Goal: Information Seeking & Learning: Learn about a topic

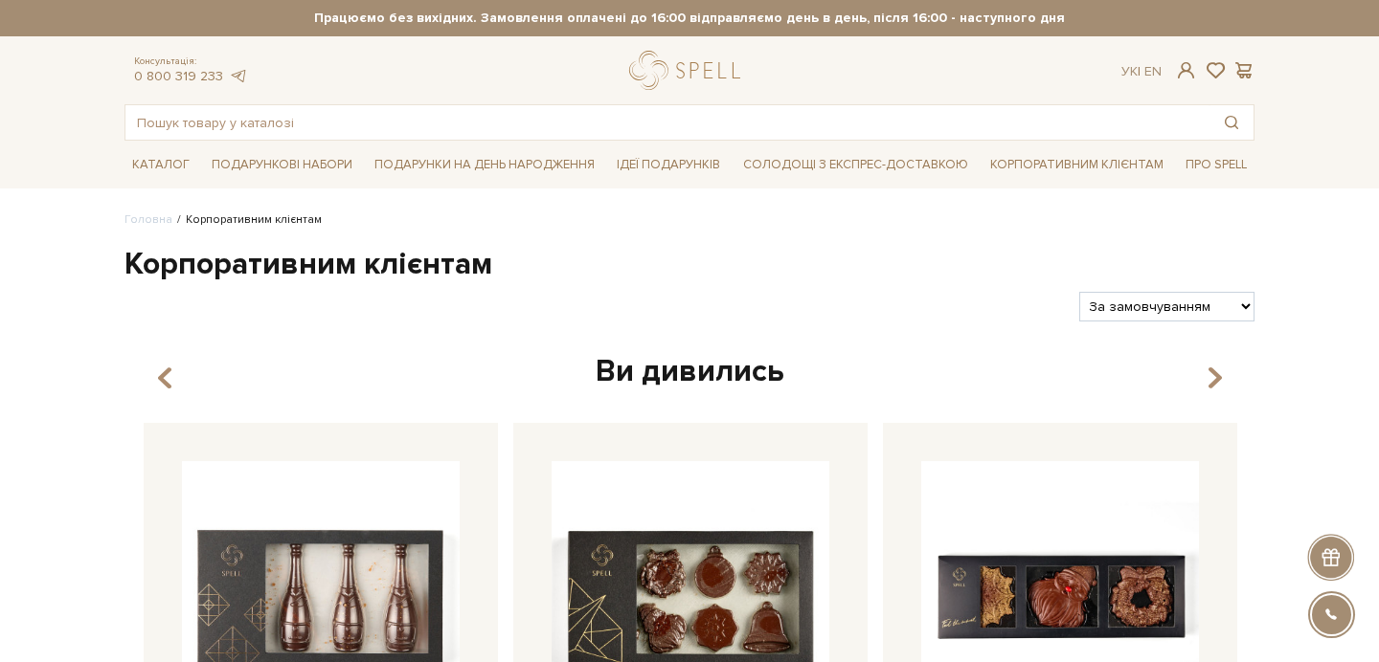
scroll to position [25, 0]
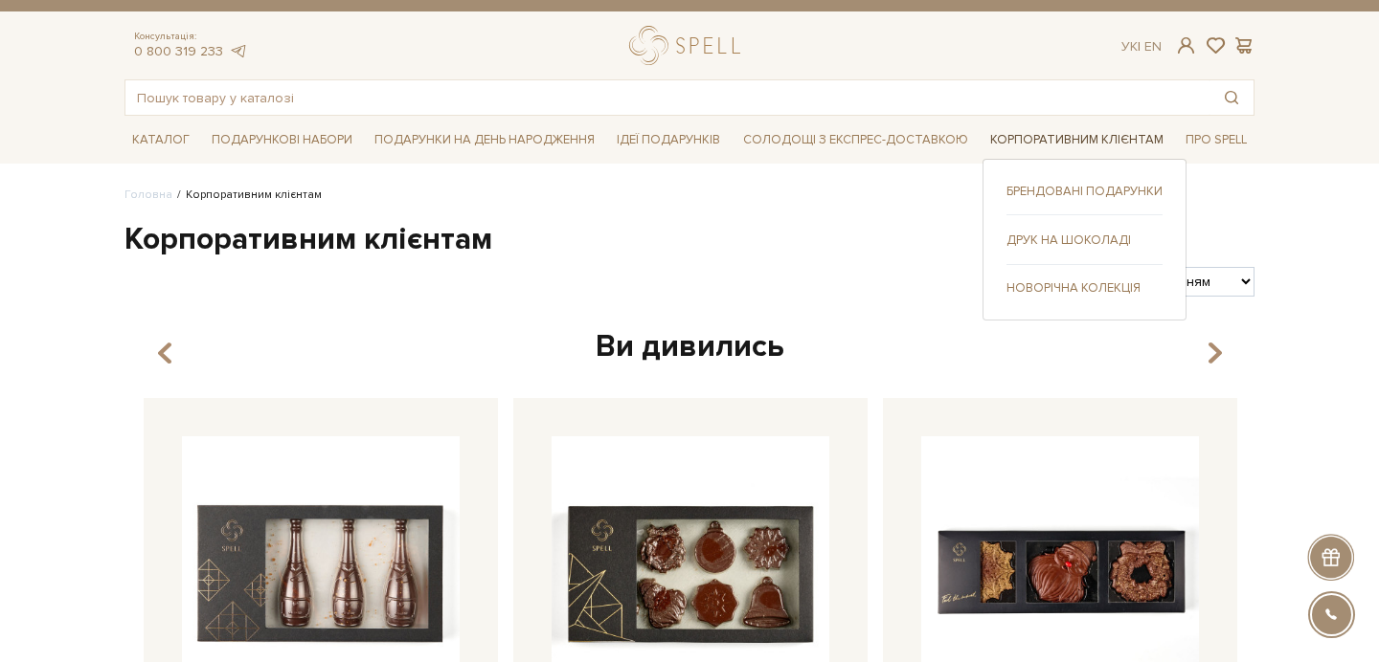
click at [1093, 150] on link "Корпоративним клієнтам" at bounding box center [1076, 140] width 189 height 30
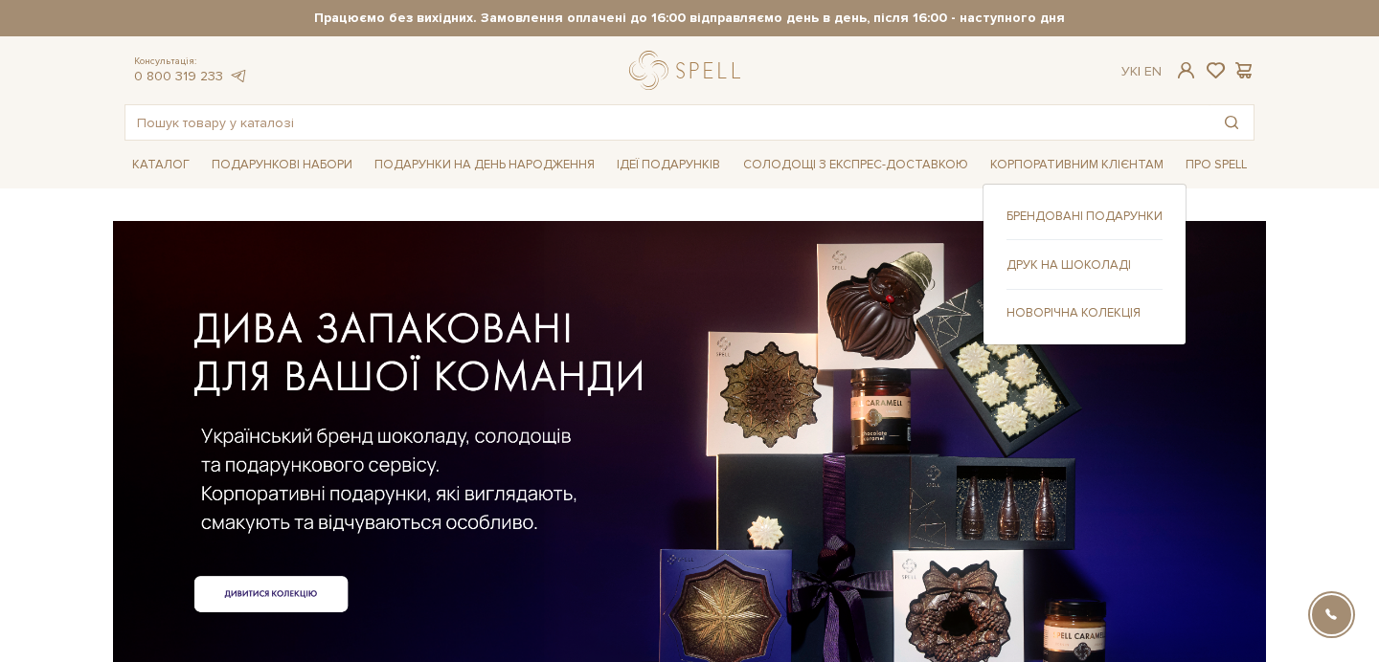
click at [1082, 265] on link "Друк на шоколаді" at bounding box center [1084, 265] width 156 height 17
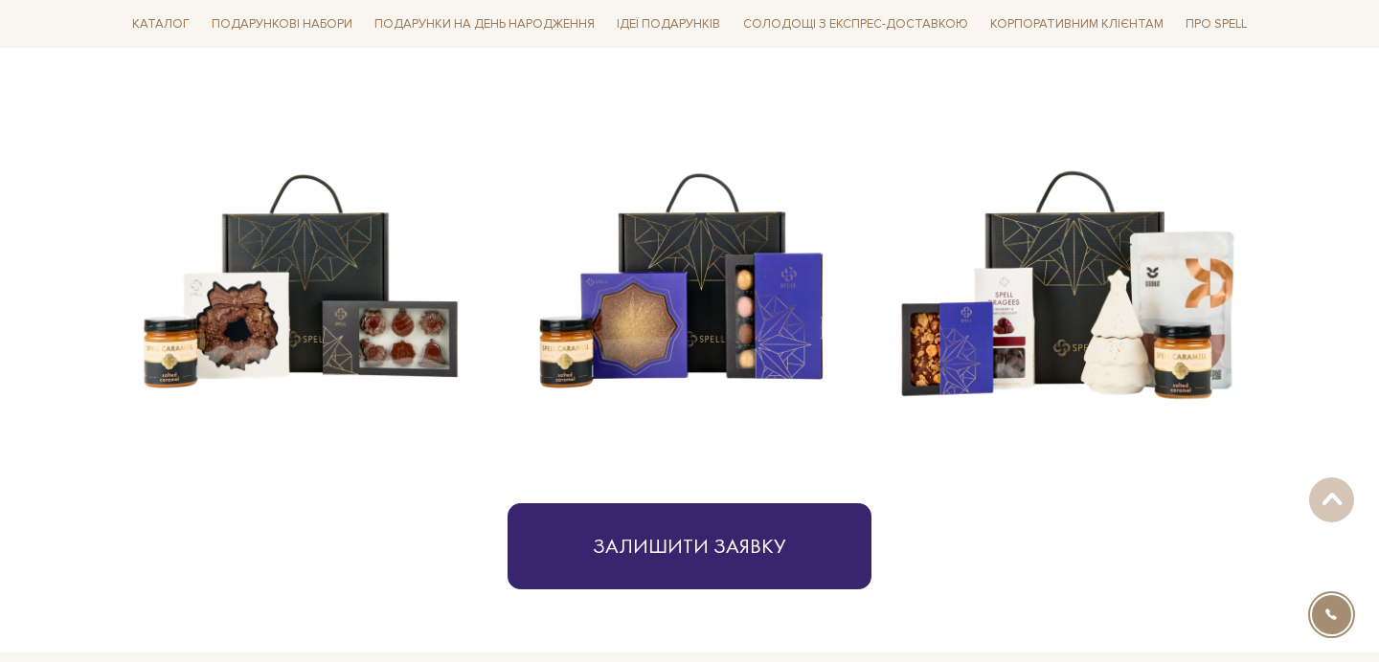
scroll to position [864, 0]
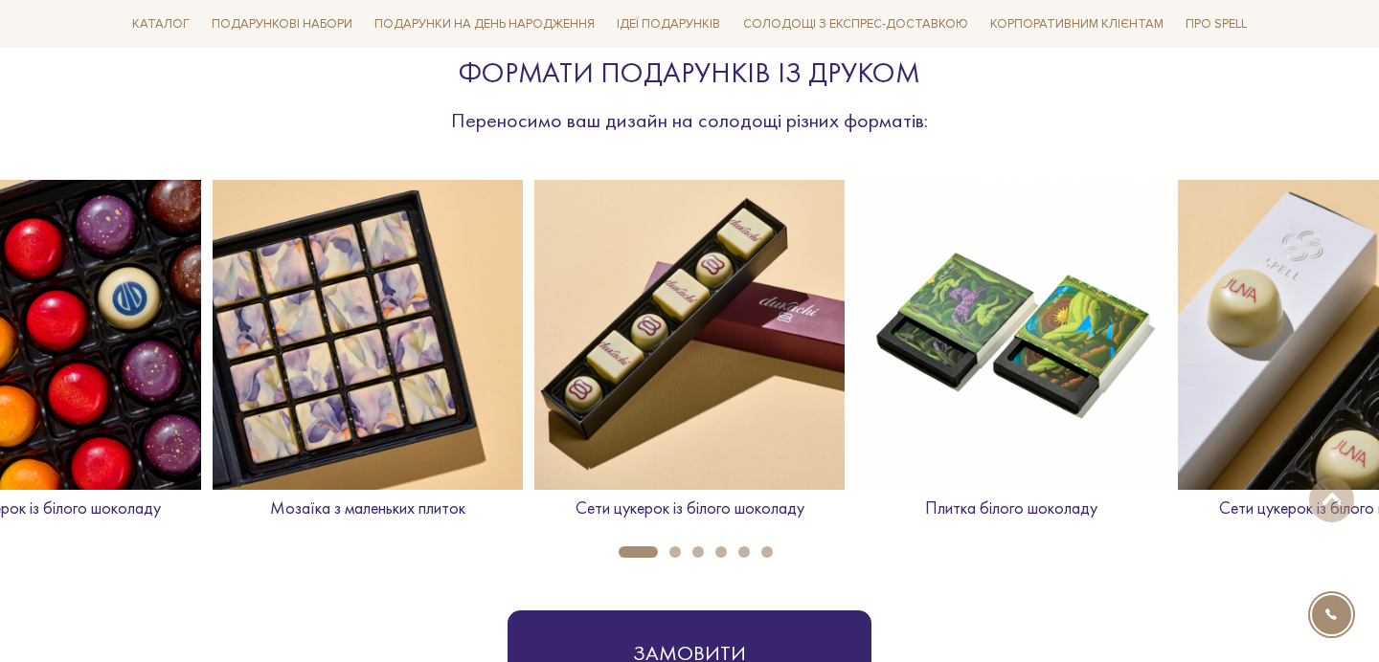
scroll to position [691, 0]
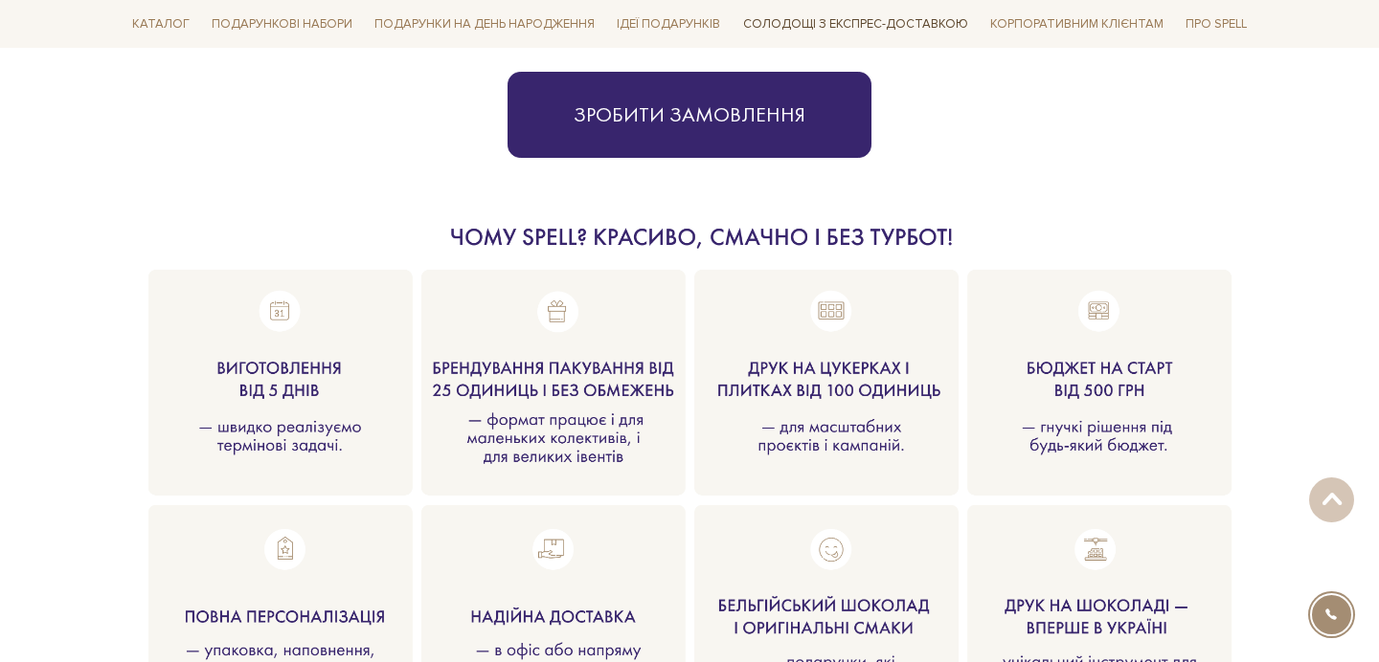
scroll to position [1981, 0]
